Goal: Task Accomplishment & Management: Complete application form

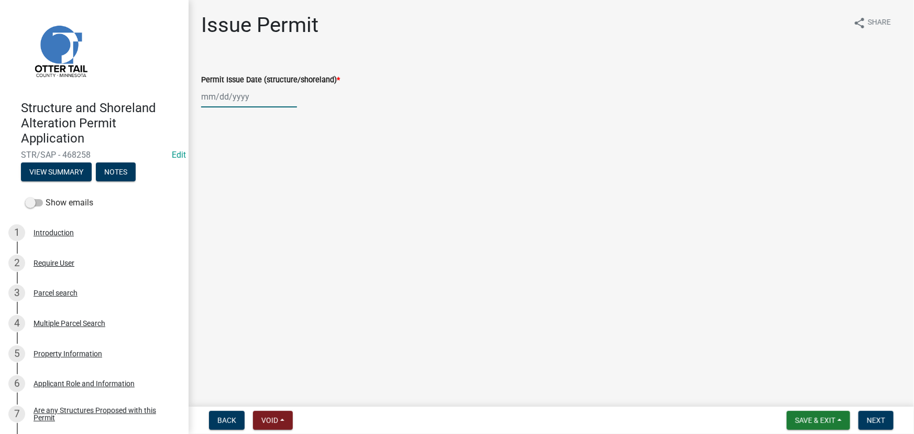
click at [256, 86] on div at bounding box center [249, 96] width 96 height 21
select select "9"
select select "2025"
click at [250, 204] on div "24" at bounding box center [245, 202] width 17 height 17
type input "[DATE]"
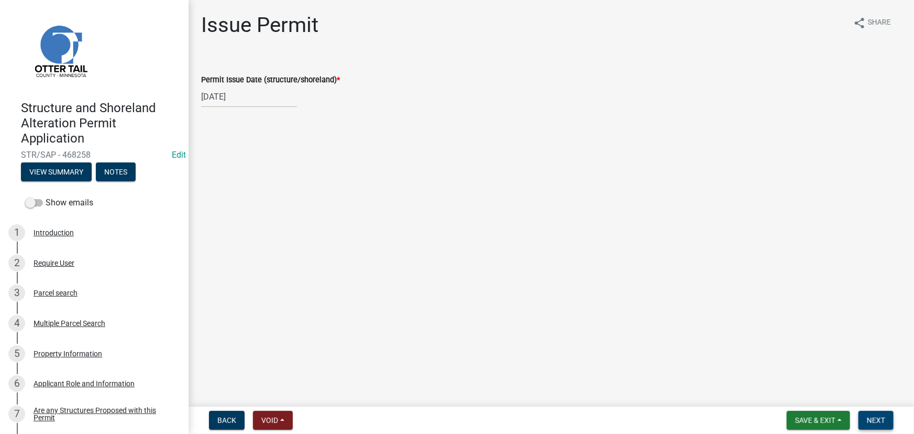
click at [873, 418] on span "Next" at bounding box center [876, 420] width 18 height 8
click at [876, 415] on button "Next" at bounding box center [876, 420] width 35 height 19
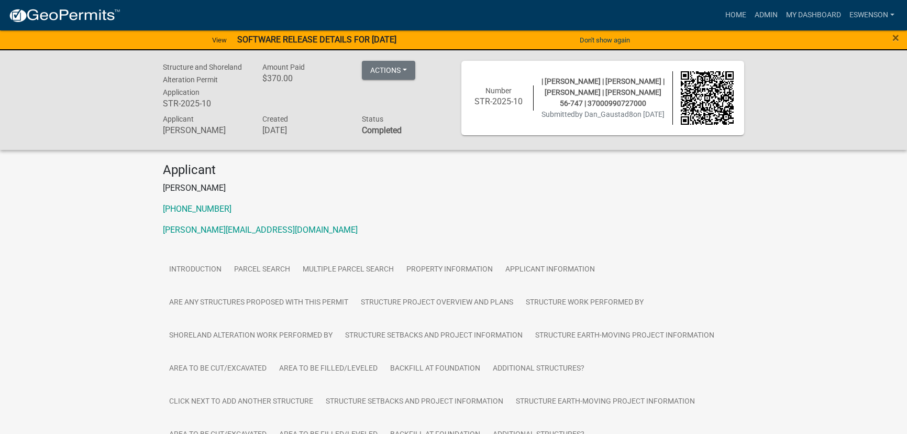
scroll to position [384, 0]
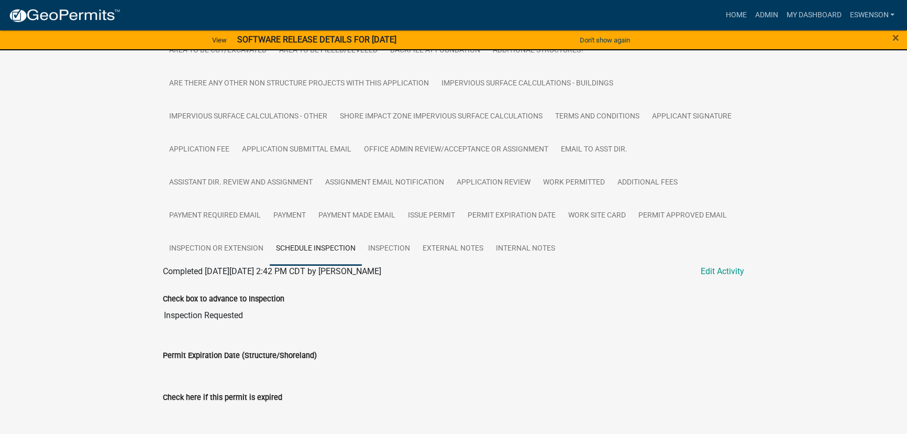
click at [68, 17] on img at bounding box center [64, 16] width 112 height 16
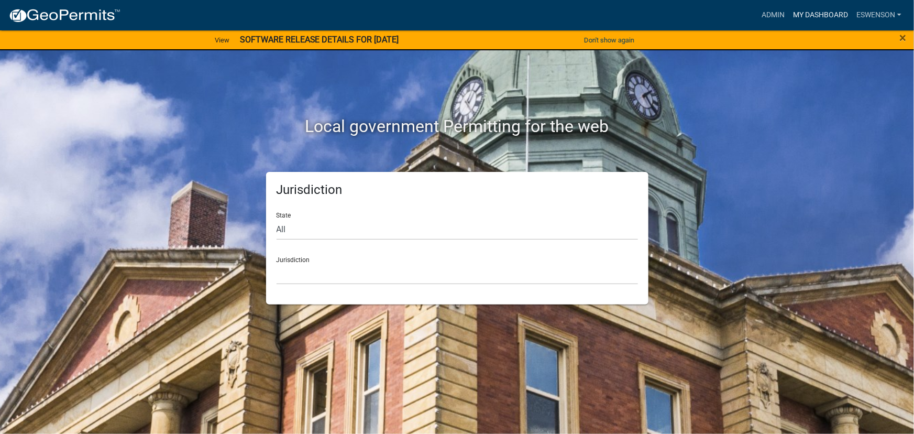
click at [809, 24] on link "My Dashboard" at bounding box center [820, 15] width 63 height 20
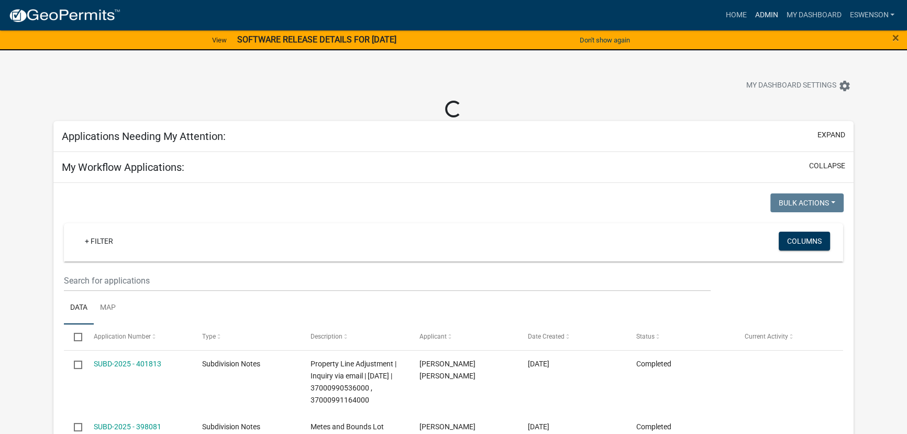
select select "3: 100"
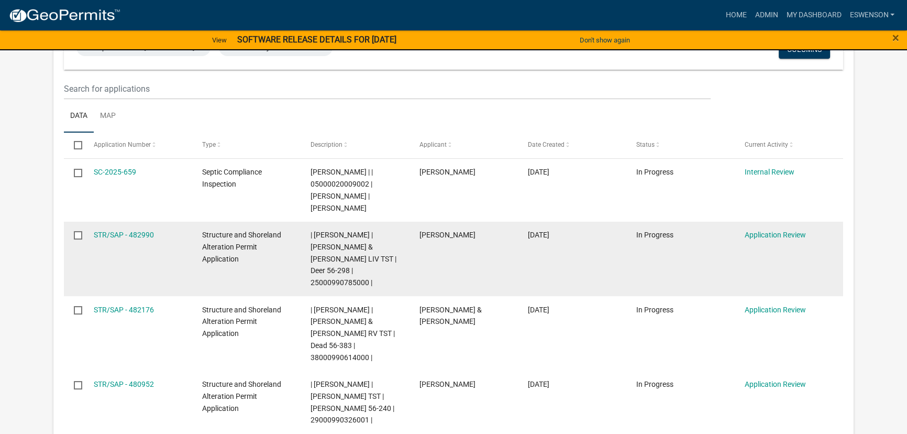
scroll to position [190, 0]
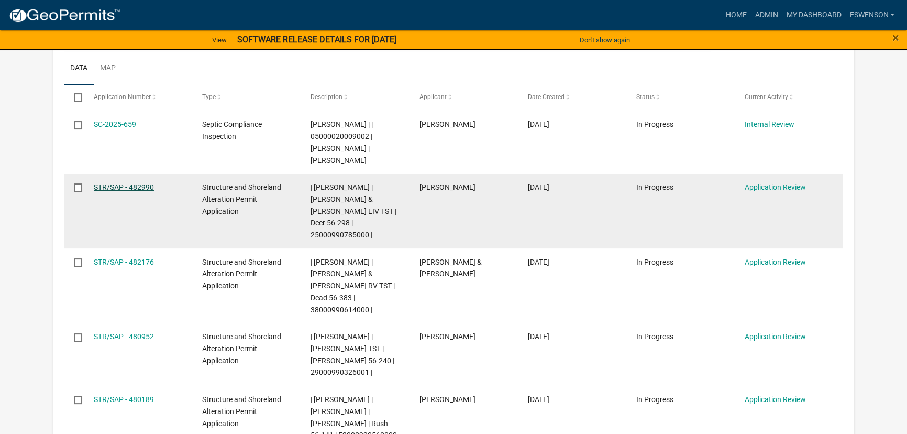
click at [114, 186] on link "STR/SAP - 482990" at bounding box center [124, 187] width 60 height 8
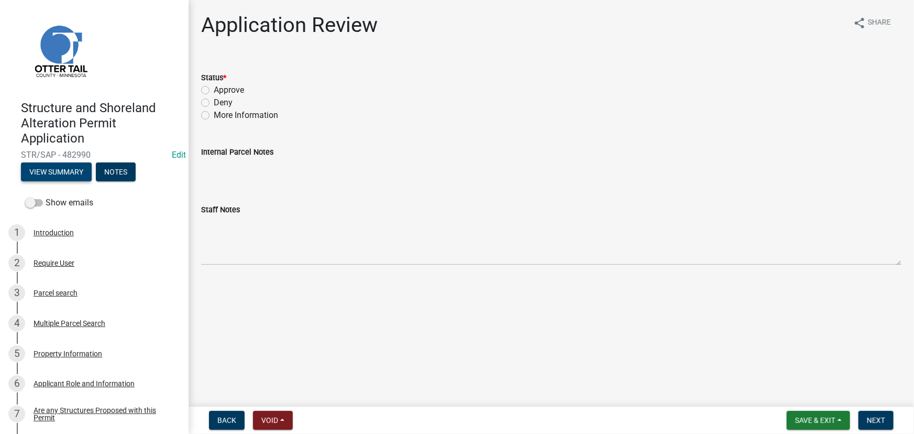
click at [74, 173] on button "View Summary" at bounding box center [56, 171] width 71 height 19
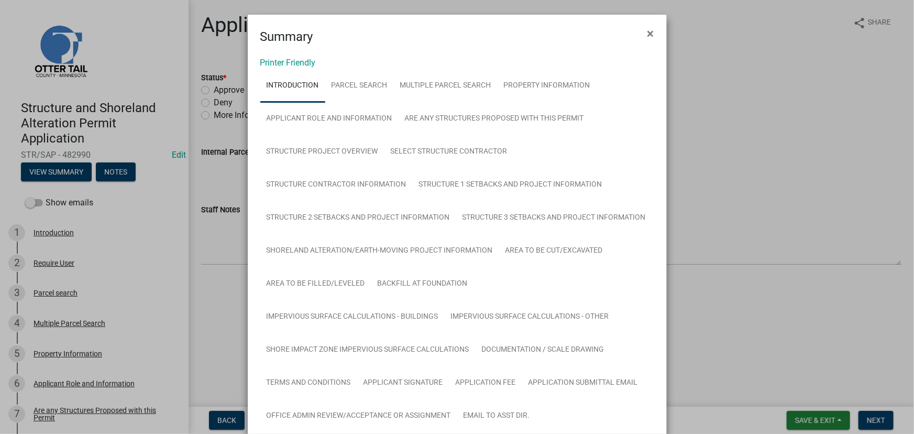
click at [284, 69] on link "Introduction" at bounding box center [292, 86] width 65 height 34
click at [289, 64] on link "Printer Friendly" at bounding box center [288, 63] width 56 height 10
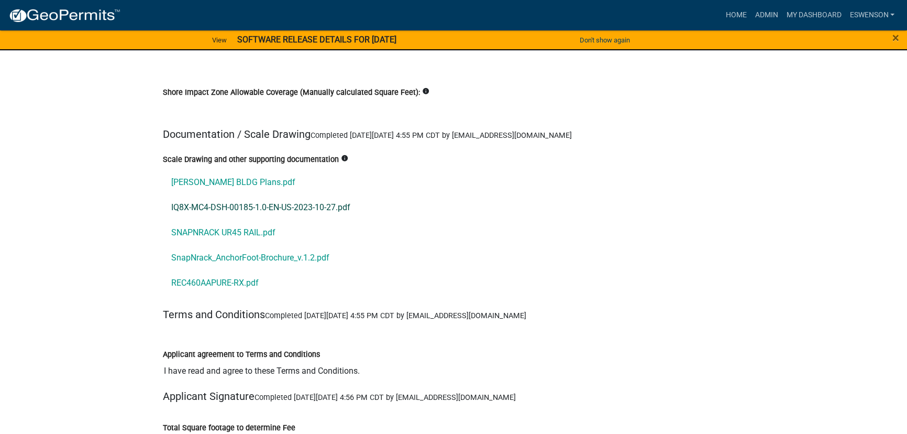
scroll to position [11934, 0]
click at [261, 171] on link "[PERSON_NAME] BLDG Plans.pdf" at bounding box center [453, 183] width 581 height 25
click at [245, 196] on link "IQ8X-MC4-DSH-00185-1.0-EN-US-2023-10-27.pdf" at bounding box center [453, 208] width 581 height 25
click at [233, 221] on link "SNAPNRACK UR45 RAIL.pdf" at bounding box center [453, 233] width 581 height 25
click at [254, 246] on link "SnapNrack_AnchorFoot-Brochure_v.1.2.pdf" at bounding box center [453, 258] width 581 height 25
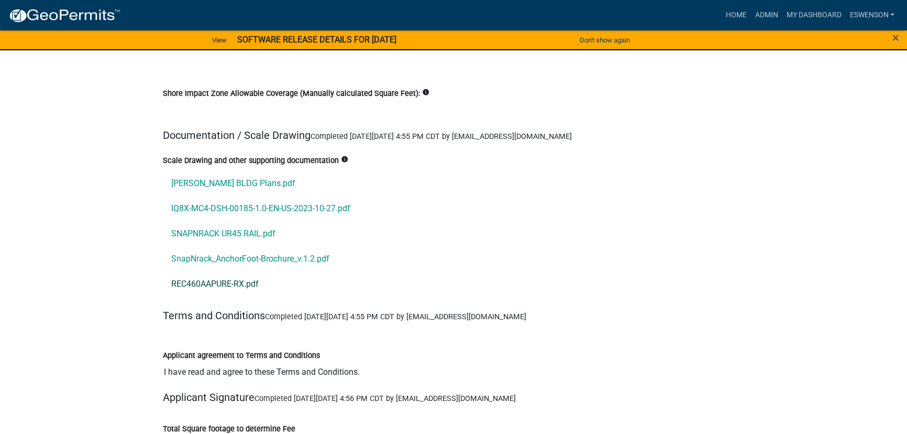
click at [234, 271] on link "REC460AAPURE-RX.pdf" at bounding box center [453, 283] width 581 height 25
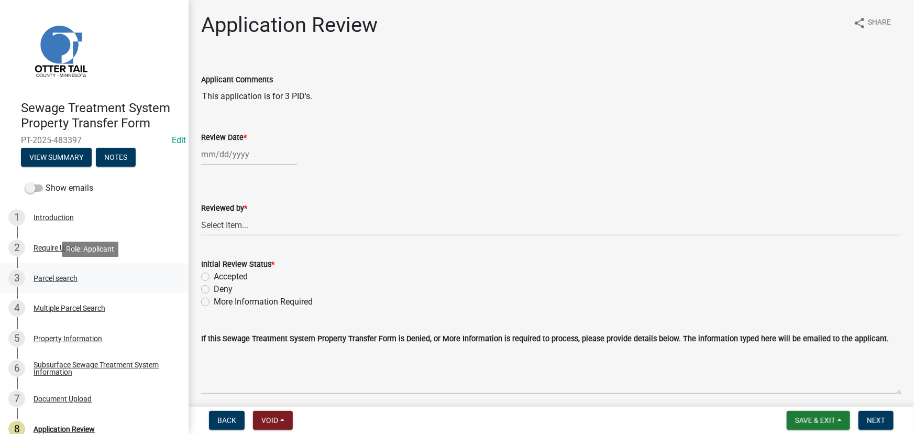
click at [56, 267] on link "3 Parcel search" at bounding box center [94, 278] width 189 height 30
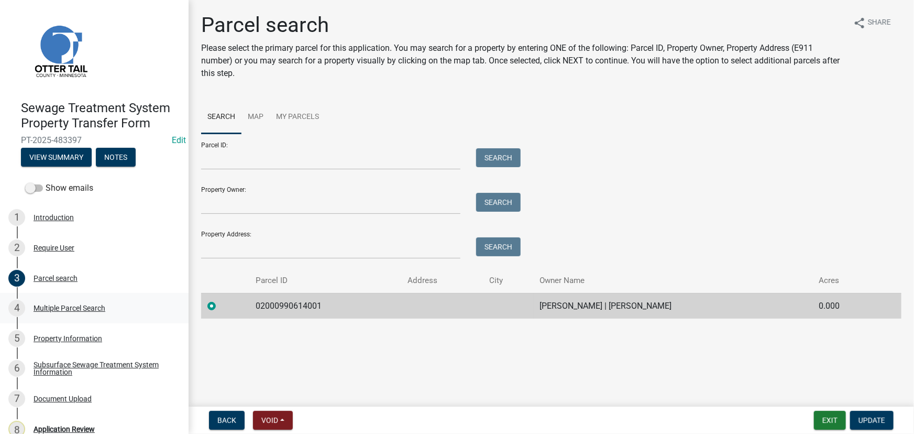
click at [66, 309] on div "Multiple Parcel Search" at bounding box center [70, 307] width 72 height 7
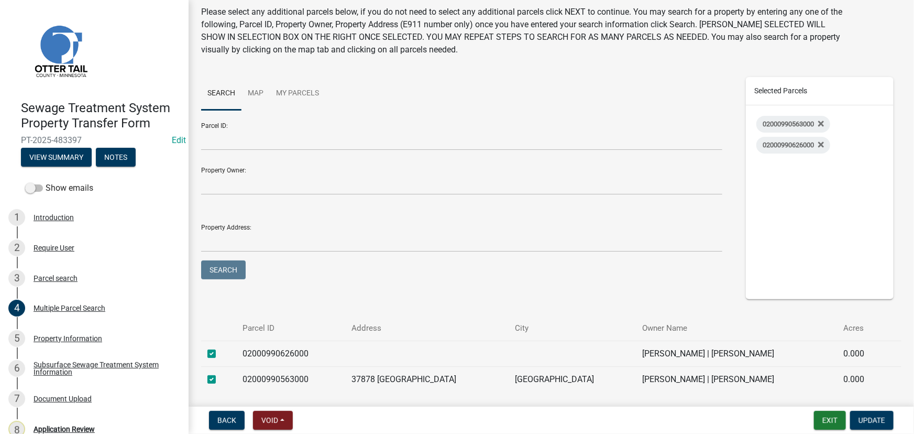
scroll to position [74, 0]
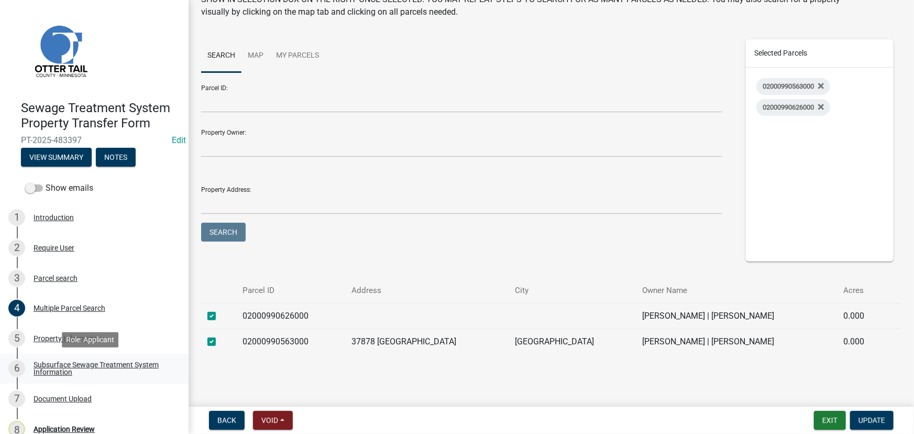
click at [79, 361] on div "Subsurface Sewage Treatment System Information" at bounding box center [103, 368] width 138 height 15
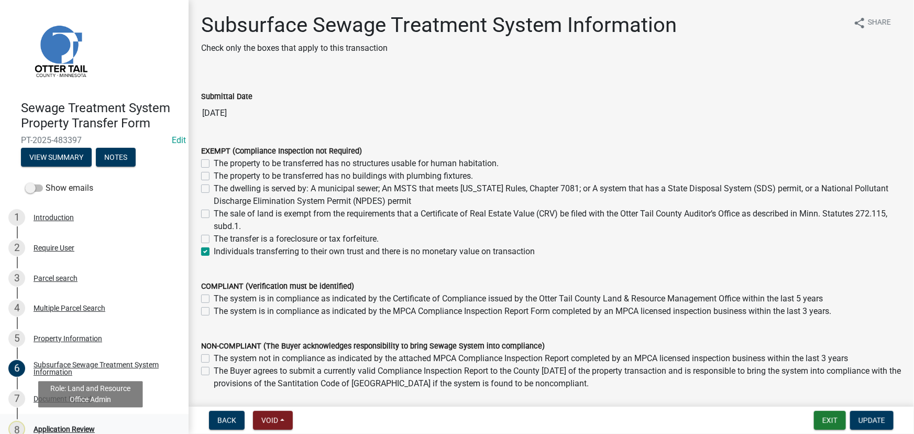
click at [72, 427] on div "Application Review" at bounding box center [64, 428] width 61 height 7
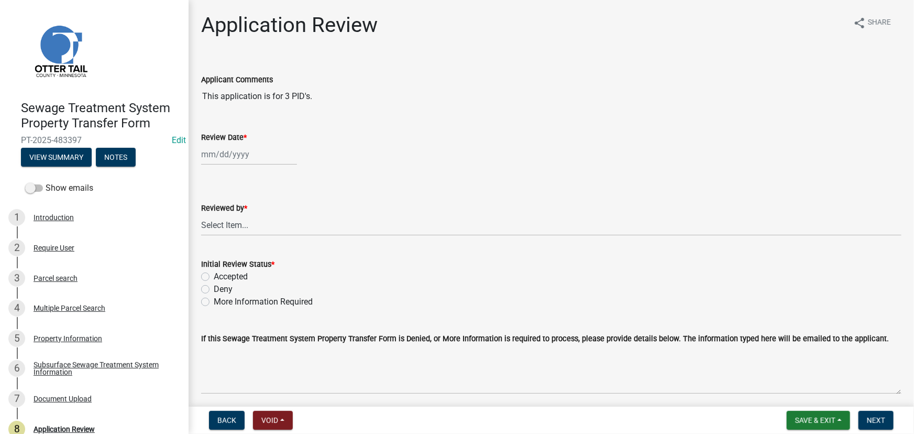
click at [259, 159] on div at bounding box center [249, 154] width 96 height 21
select select "9"
select select "2025"
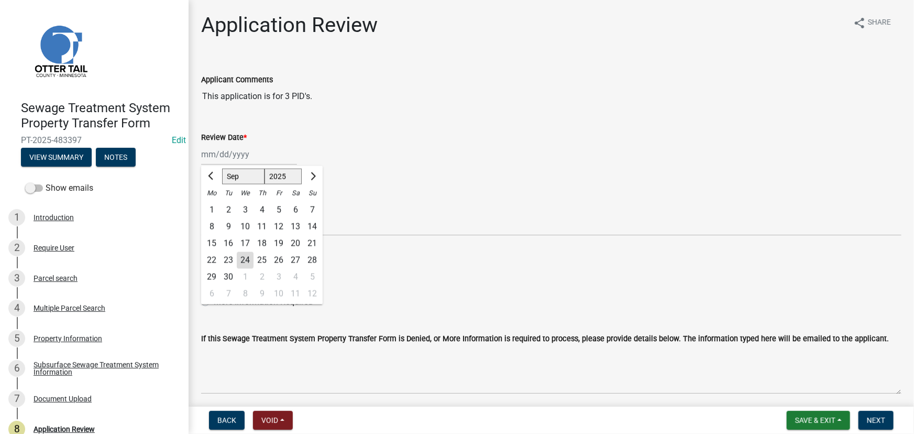
click at [250, 260] on div "24" at bounding box center [245, 260] width 17 height 17
type input "09/24/2025"
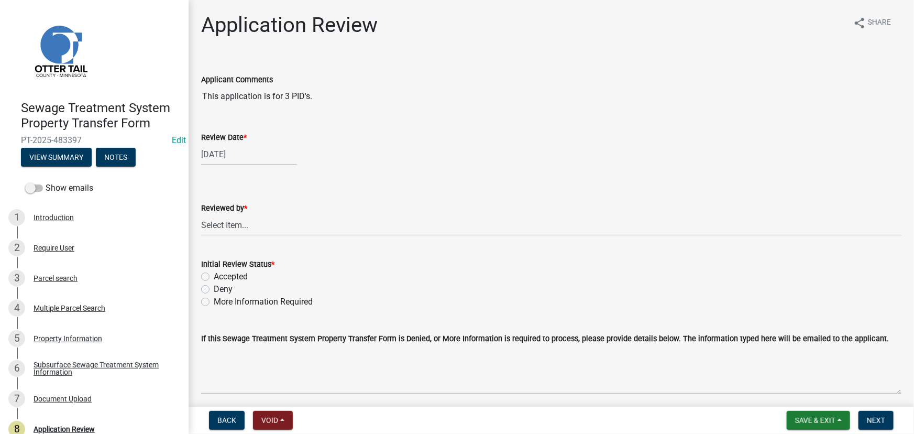
click at [227, 210] on label "Reviewed by *" at bounding box center [224, 208] width 46 height 7
click at [227, 214] on select "Select Item... Alexis Newark Amy Busko Andrea Perales Brittany Tollefson Christ…" at bounding box center [551, 224] width 700 height 21
click at [225, 230] on select "Select Item... Alexis Newark Amy Busko Andrea Perales Brittany Tollefson Christ…" at bounding box center [551, 224] width 700 height 21
click at [201, 214] on select "Select Item... Alexis Newark Amy Busko Andrea Perales Brittany Tollefson Christ…" at bounding box center [551, 224] width 700 height 21
select select "190fd4c8-42ef-492b-a4a0-a0213555944c"
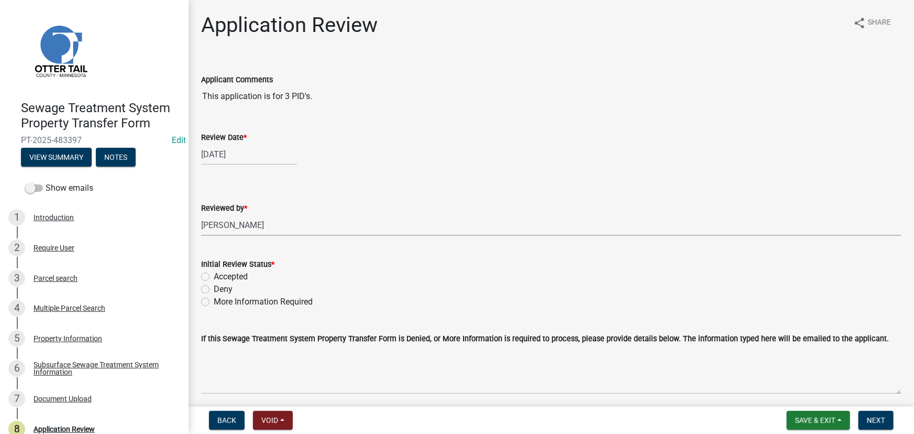
click at [226, 277] on label "Accepted" at bounding box center [231, 276] width 34 height 13
click at [221, 277] on input "Accepted" at bounding box center [217, 273] width 7 height 7
radio input "true"
click at [877, 421] on span "Next" at bounding box center [876, 420] width 18 height 8
